Goal: Task Accomplishment & Management: Manage account settings

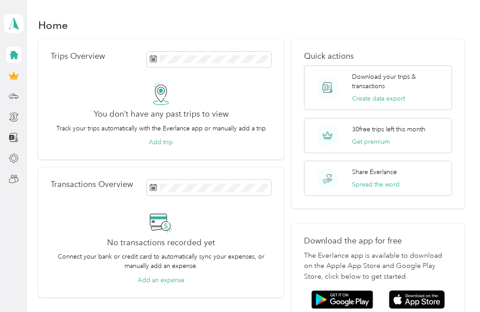
click at [399, 72] on p "Download your trips & transactions" at bounding box center [398, 81] width 93 height 19
click at [12, 94] on icon at bounding box center [14, 96] width 10 height 10
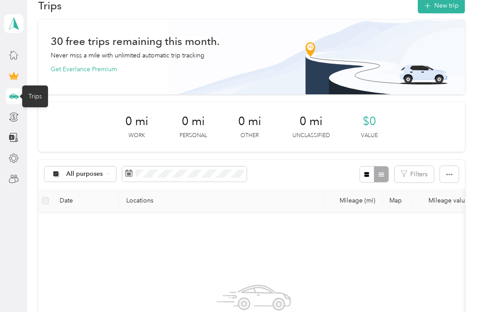
scroll to position [20, 0]
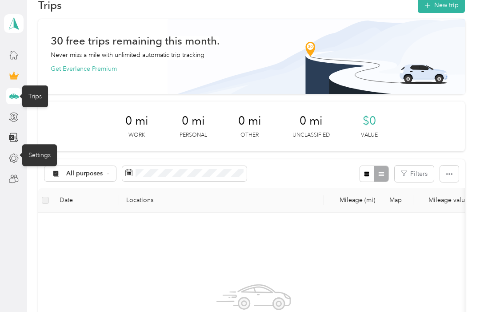
click at [16, 159] on icon at bounding box center [14, 158] width 10 height 10
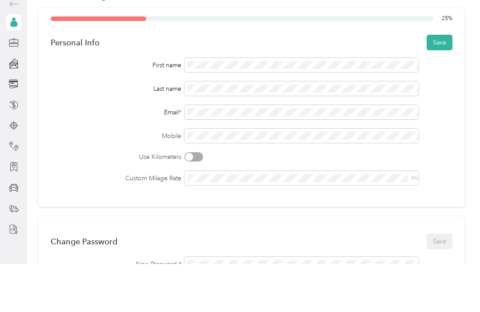
click at [448, 83] on button "Save" at bounding box center [440, 91] width 26 height 16
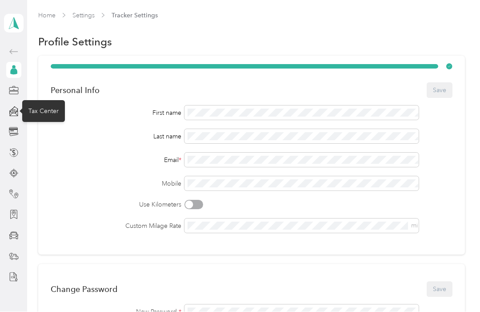
click at [16, 106] on icon at bounding box center [14, 109] width 8 height 7
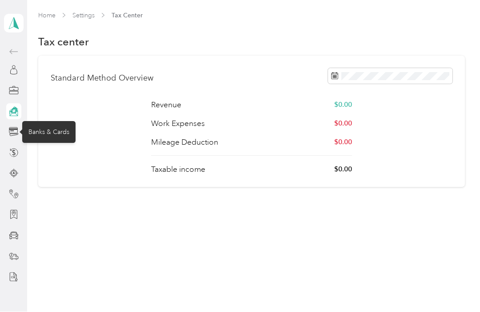
click at [16, 128] on icon at bounding box center [13, 132] width 9 height 8
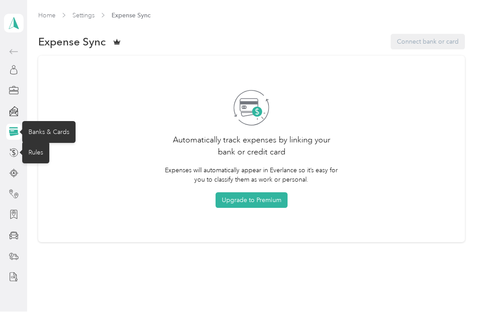
click at [16, 148] on icon at bounding box center [14, 153] width 10 height 10
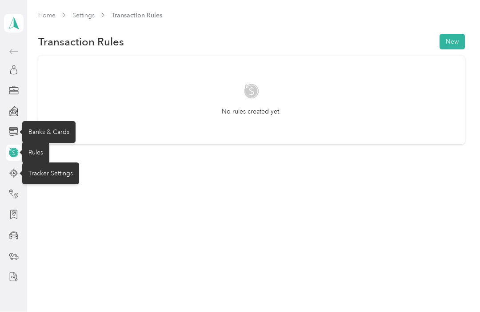
click at [13, 168] on icon at bounding box center [14, 173] width 10 height 10
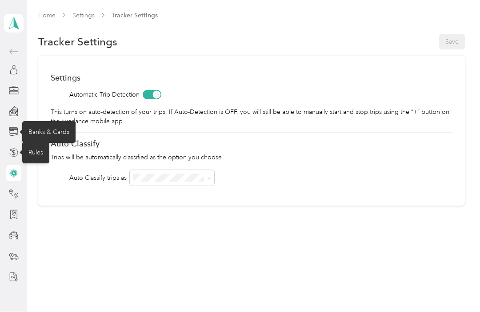
click at [12, 171] on icon at bounding box center [13, 173] width 5 height 5
click at [13, 171] on icon at bounding box center [13, 173] width 5 height 5
click at [14, 148] on icon at bounding box center [14, 153] width 10 height 10
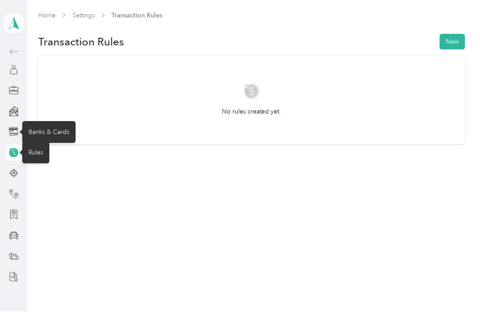
click at [14, 127] on icon at bounding box center [14, 132] width 10 height 10
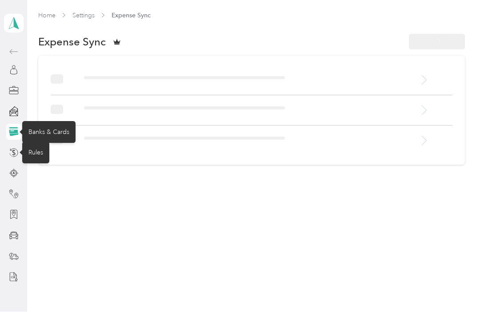
click at [31, 142] on div "Rules" at bounding box center [35, 153] width 27 height 22
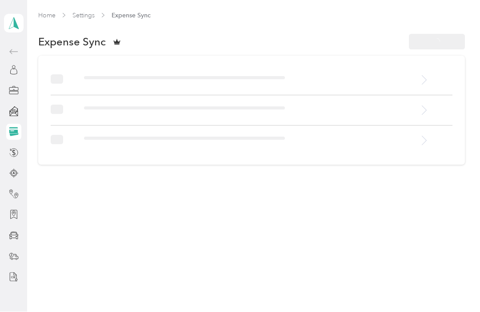
click at [14, 130] on icon at bounding box center [13, 132] width 8 height 4
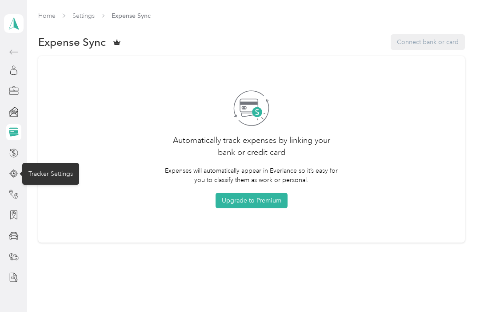
click at [42, 163] on div "Tracker Settings" at bounding box center [50, 174] width 57 height 22
click at [11, 170] on circle at bounding box center [13, 173] width 6 height 6
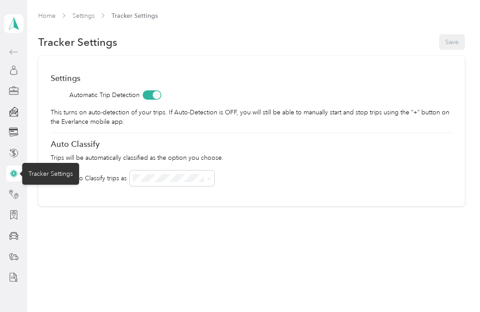
click at [57, 198] on div "Home Settings Tracker Settings Tracker Settings Save Settings Automatic Trip De…" at bounding box center [251, 127] width 448 height 254
click at [214, 170] on span at bounding box center [172, 178] width 84 height 16
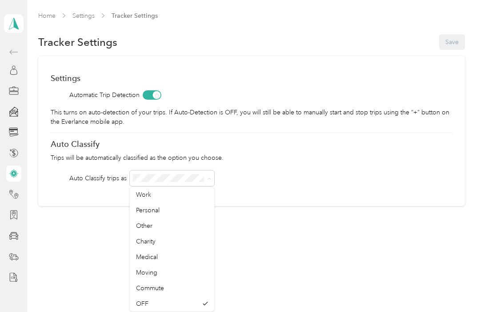
click at [149, 191] on span "Work" at bounding box center [143, 195] width 15 height 8
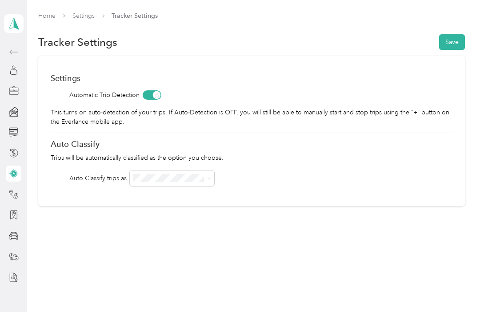
click at [460, 34] on button "Save" at bounding box center [452, 42] width 26 height 16
click at [13, 232] on icon at bounding box center [13, 236] width 9 height 8
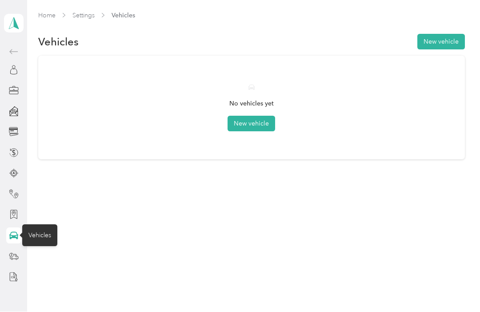
click at [264, 116] on button "New vehicle" at bounding box center [252, 124] width 48 height 16
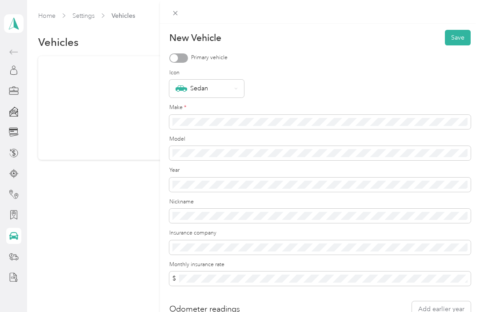
click at [463, 35] on button "Save" at bounding box center [458, 38] width 26 height 16
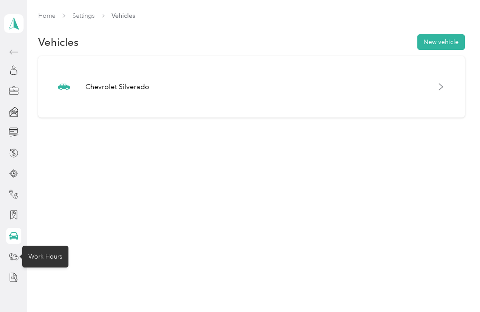
click at [17, 256] on icon at bounding box center [14, 256] width 10 height 10
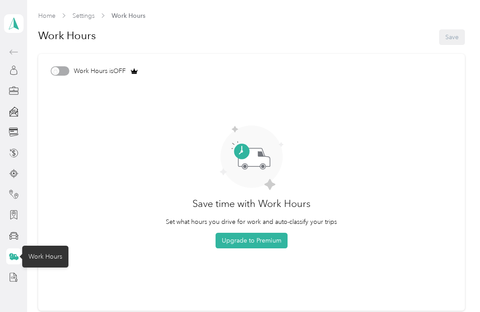
click at [57, 71] on div "Work Hours is OFF" at bounding box center [252, 70] width 402 height 9
click at [59, 71] on div "Work Hours is OFF" at bounding box center [252, 70] width 402 height 9
click at [60, 70] on div "Work Hours is OFF" at bounding box center [252, 70] width 402 height 9
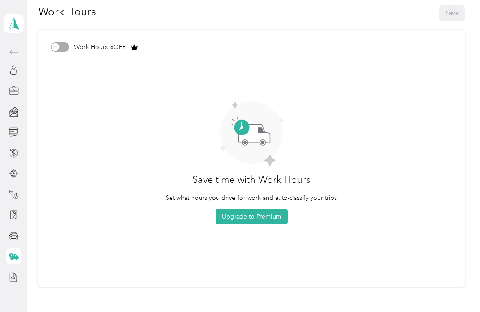
scroll to position [24, 0]
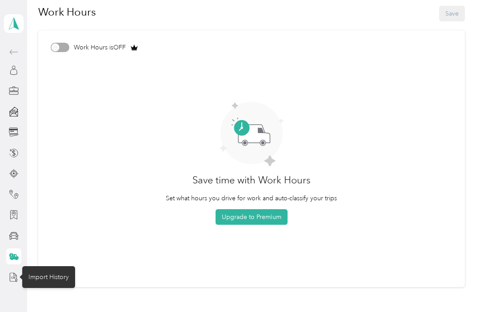
click at [12, 281] on icon at bounding box center [12, 276] width 7 height 9
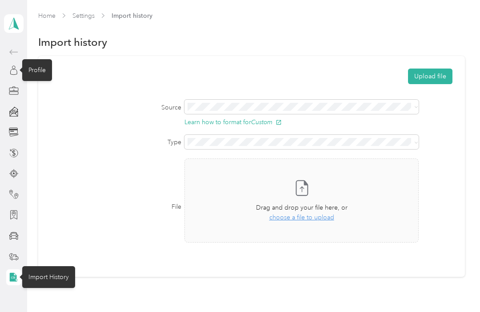
click at [16, 72] on icon at bounding box center [14, 70] width 10 height 10
